Goal: Task Accomplishment & Management: Complete application form

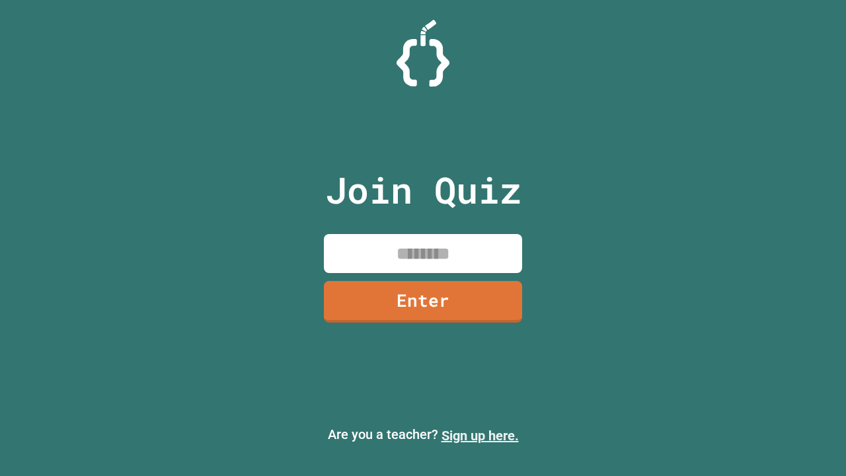
click at [480, 436] on link "Sign up here." at bounding box center [479, 436] width 77 height 16
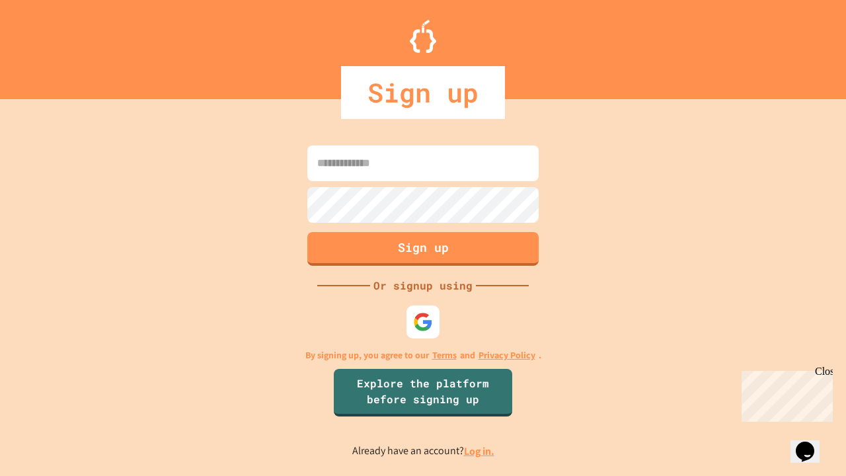
click at [480, 451] on link "Log in." at bounding box center [479, 451] width 30 height 14
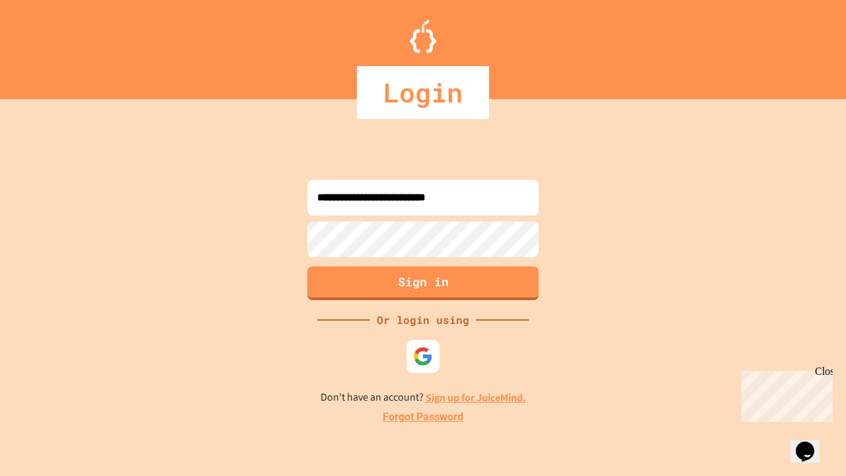
type input "**********"
